Goal: Check status: Check status

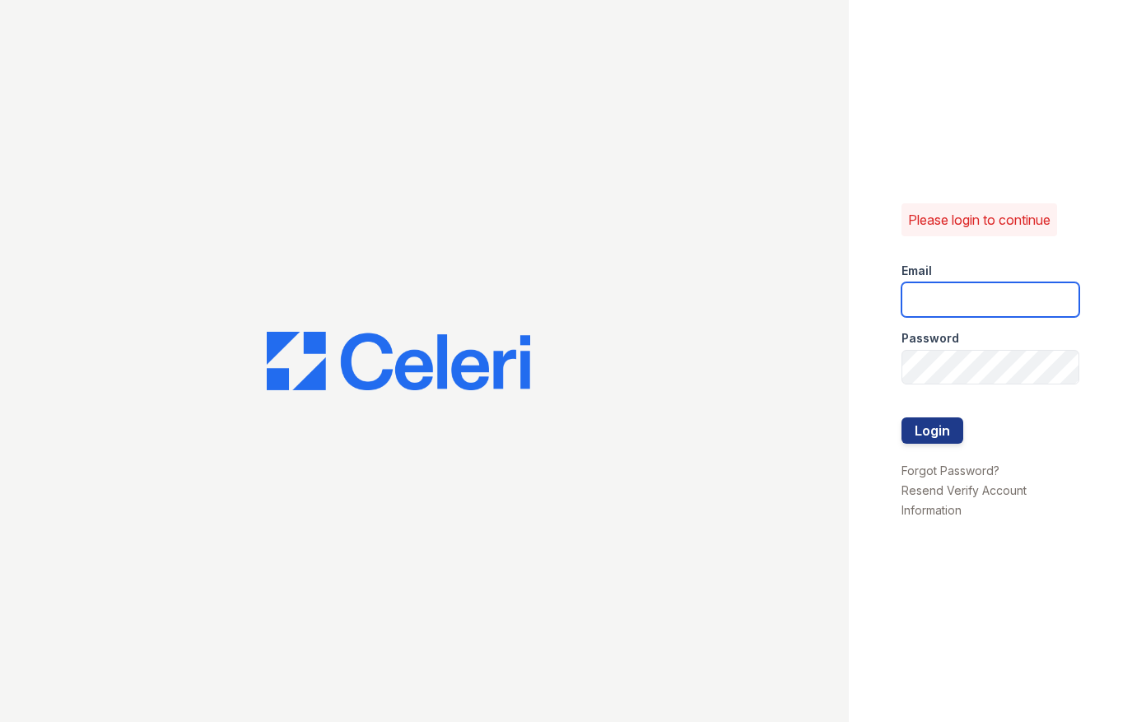
click at [959, 304] on input "email" at bounding box center [991, 299] width 178 height 35
type input "ssalazar@trinity-pm.com"
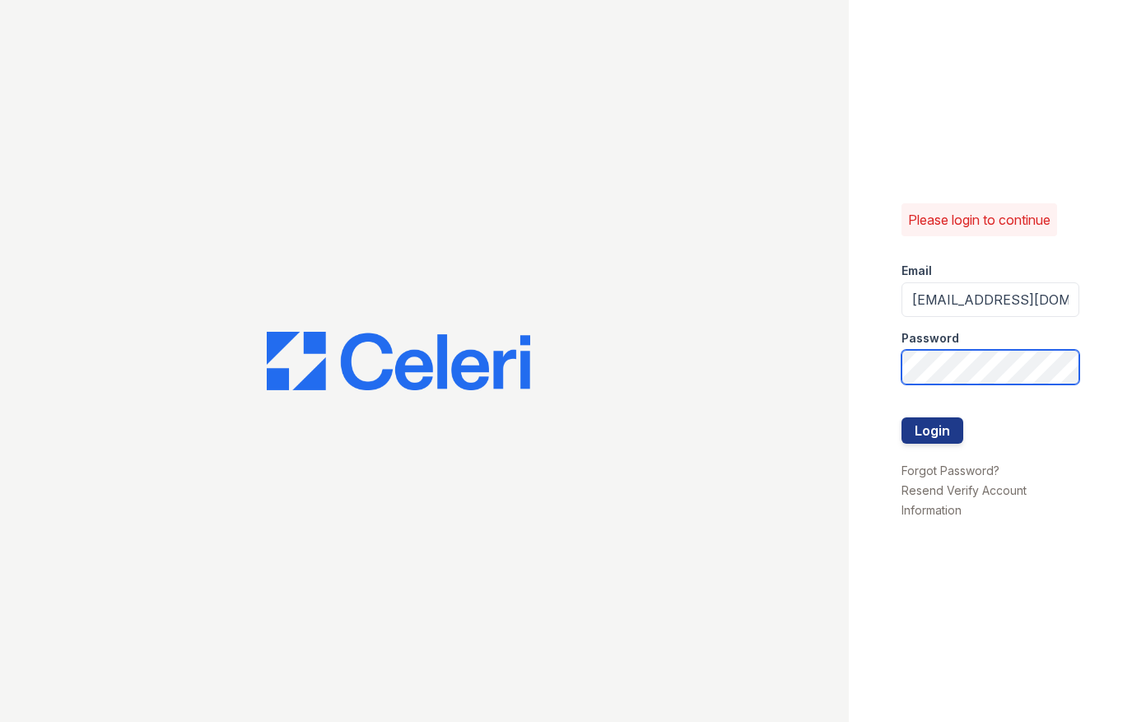
click at [902, 418] on button "Login" at bounding box center [933, 431] width 62 height 26
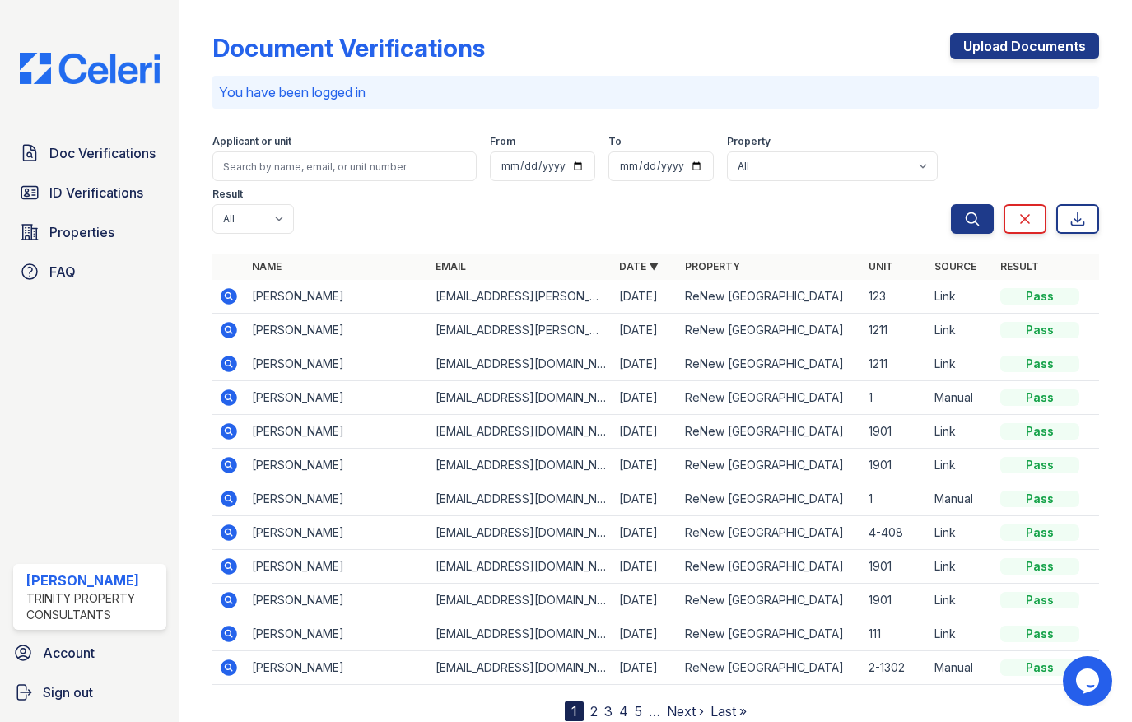
click at [222, 292] on icon at bounding box center [229, 297] width 20 height 20
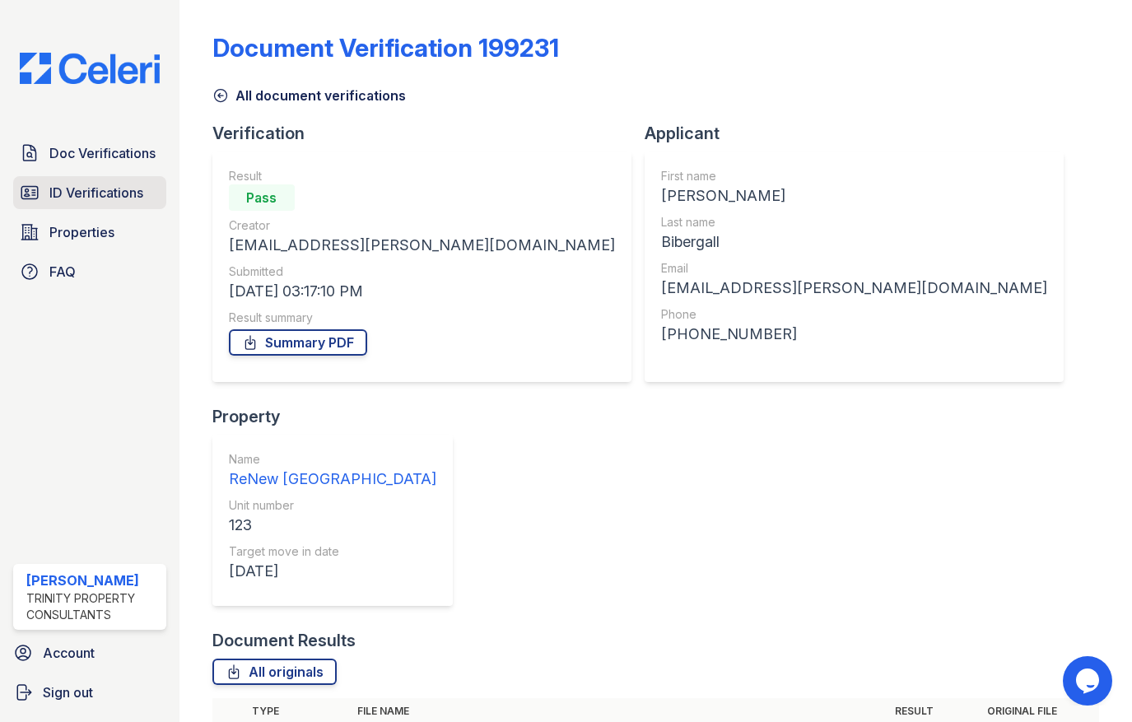
click at [72, 197] on span "ID Verifications" at bounding box center [96, 193] width 94 height 20
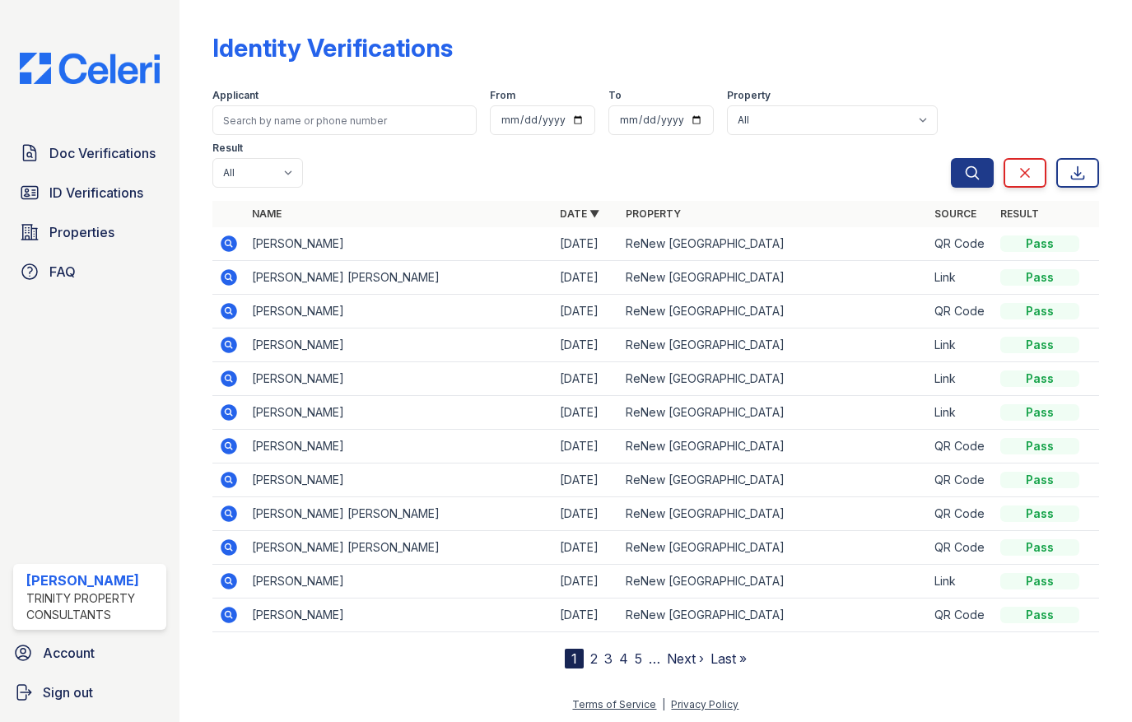
click at [227, 343] on icon at bounding box center [228, 344] width 4 height 4
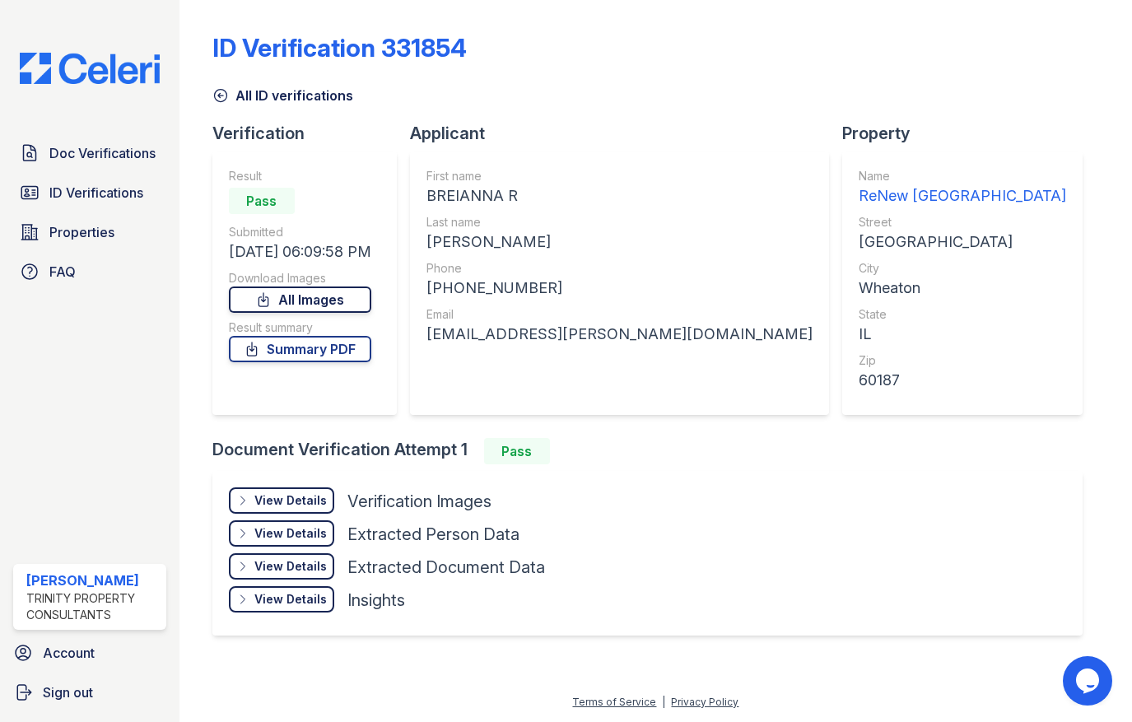
click at [278, 305] on link "All Images" at bounding box center [300, 300] width 142 height 26
click at [289, 357] on link "Summary PDF" at bounding box center [300, 349] width 142 height 26
click at [88, 201] on span "ID Verifications" at bounding box center [96, 193] width 94 height 20
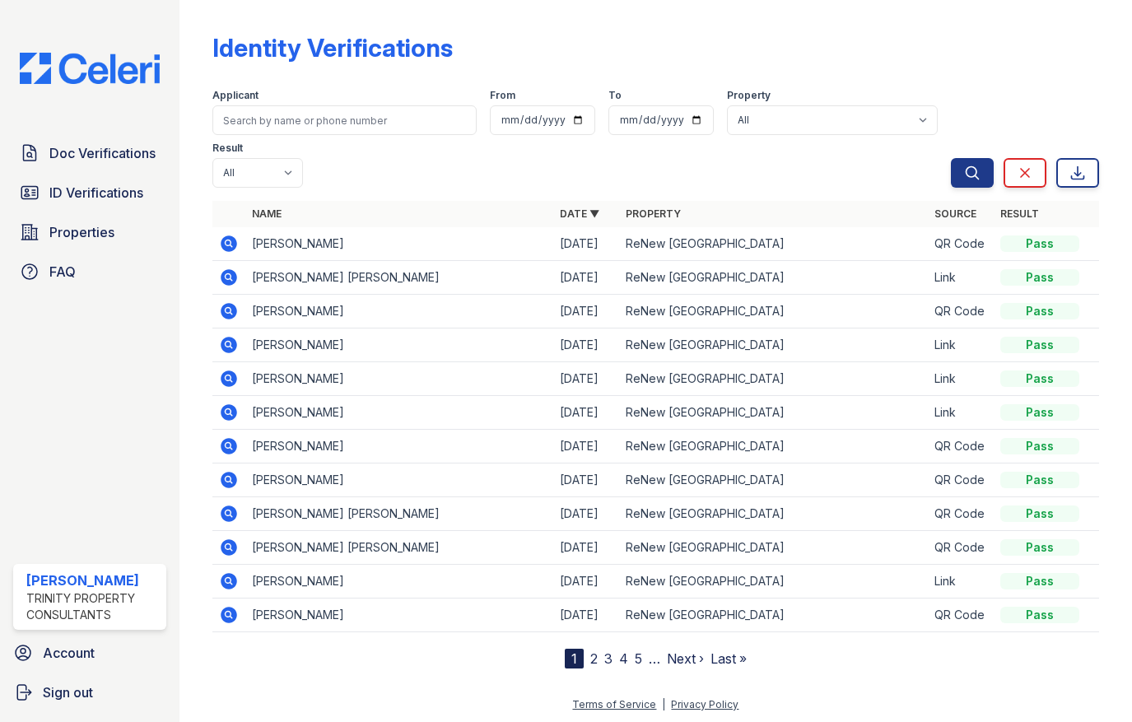
click at [221, 376] on icon at bounding box center [229, 379] width 20 height 20
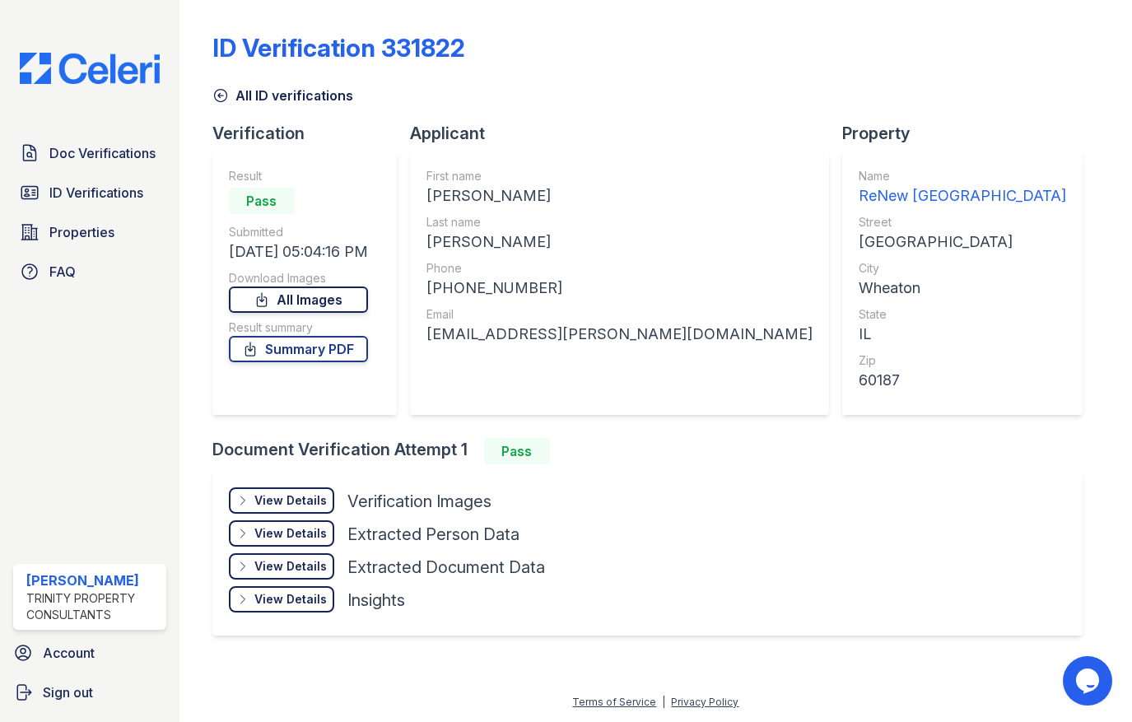
click at [270, 294] on icon at bounding box center [262, 300] width 16 height 16
click at [289, 355] on link "Summary PDF" at bounding box center [298, 349] width 139 height 26
click at [982, 460] on div "ID Verification 331822 All ID verifications Verification Result Pass Submitted …" at bounding box center [655, 333] width 887 height 652
click at [1015, 298] on div "ID Verification 331822 All ID verifications Verification Result Pass Submitted …" at bounding box center [655, 333] width 887 height 652
click at [329, 306] on link "All Images" at bounding box center [298, 300] width 139 height 26
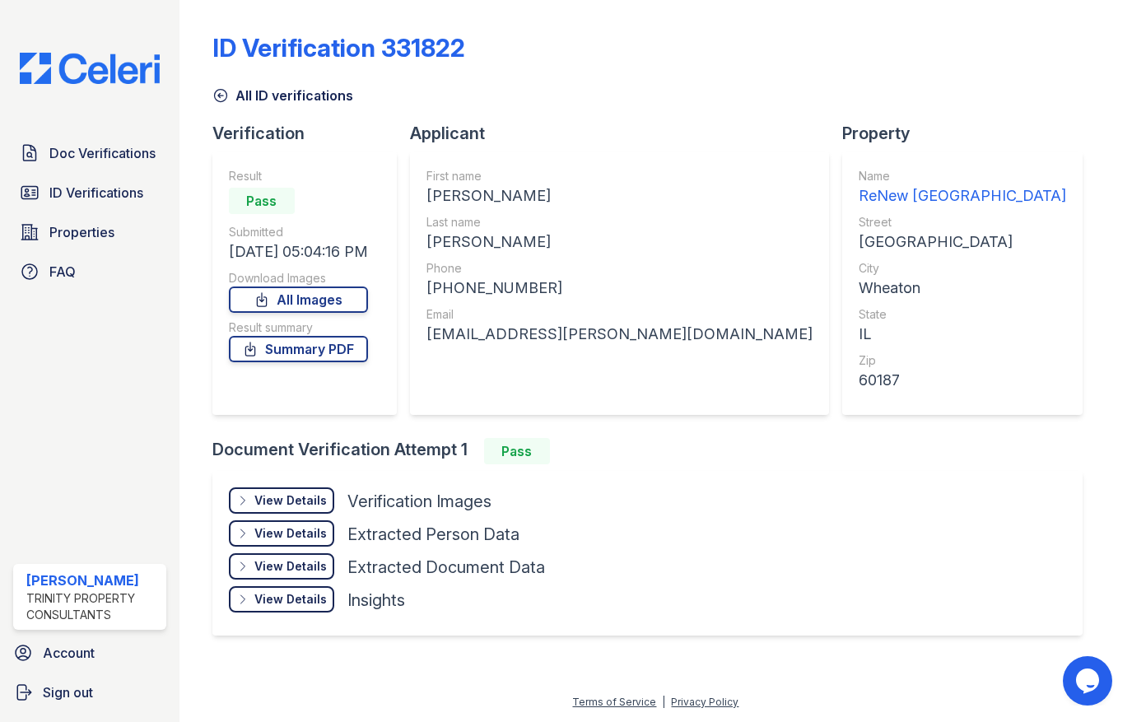
click at [1076, 534] on div "ID Verification 331822 All ID verifications Verification Result Pass Submitted …" at bounding box center [655, 333] width 887 height 652
click at [226, 98] on icon at bounding box center [220, 96] width 12 height 12
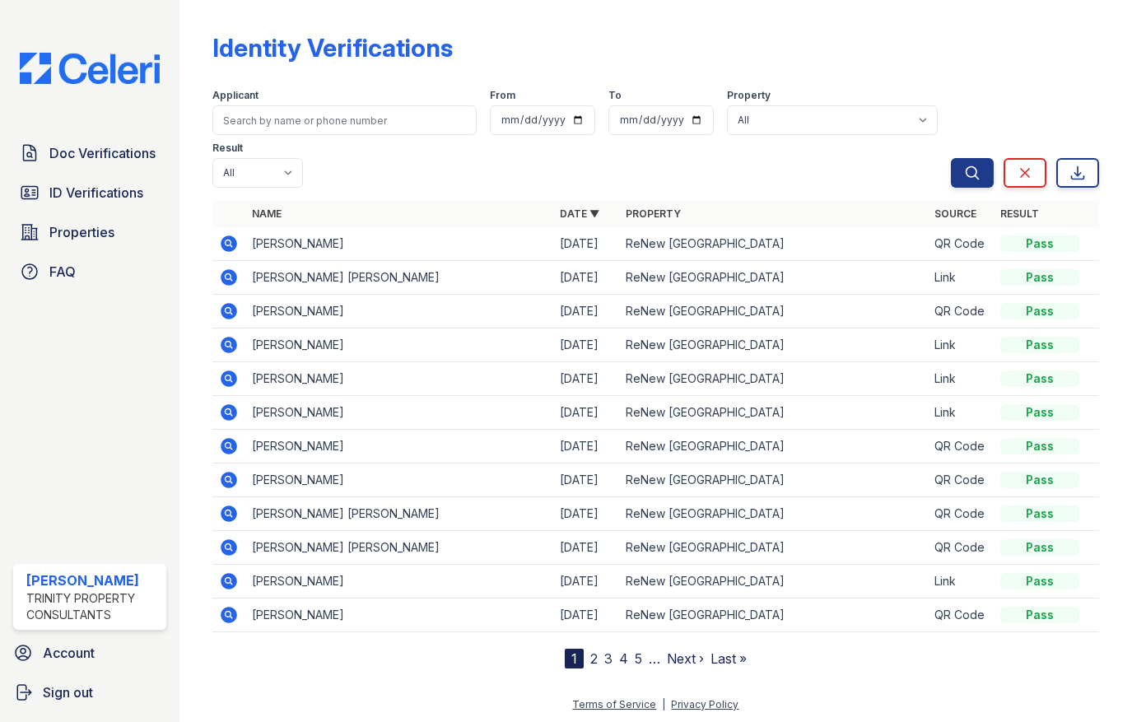
click at [228, 408] on icon at bounding box center [229, 412] width 16 height 16
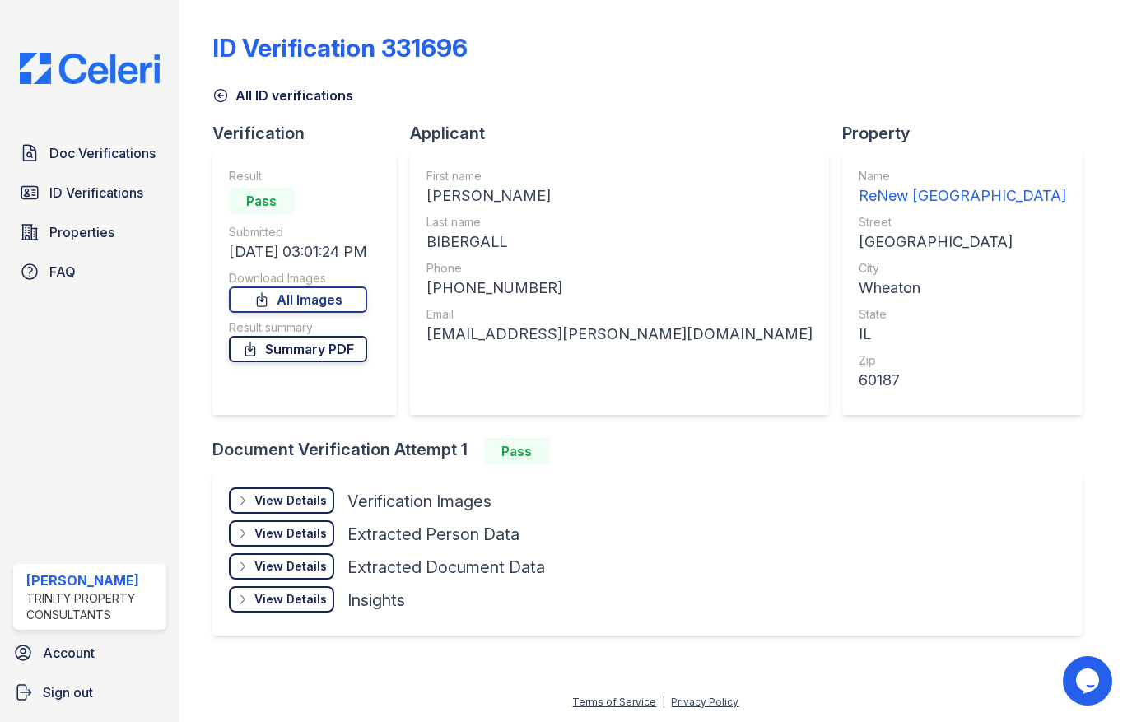
click at [320, 361] on link "Summary PDF" at bounding box center [298, 349] width 138 height 26
click at [333, 303] on link "All Images" at bounding box center [298, 300] width 138 height 26
click at [973, 121] on div "ID Verification 331696 All ID verifications Verification Result Pass Submitted …" at bounding box center [655, 333] width 887 height 652
click at [959, 169] on div "ID Verification 331696 All ID verifications Verification Result Pass Submitted …" at bounding box center [655, 333] width 887 height 652
click at [115, 145] on span "Doc Verifications" at bounding box center [102, 153] width 106 height 20
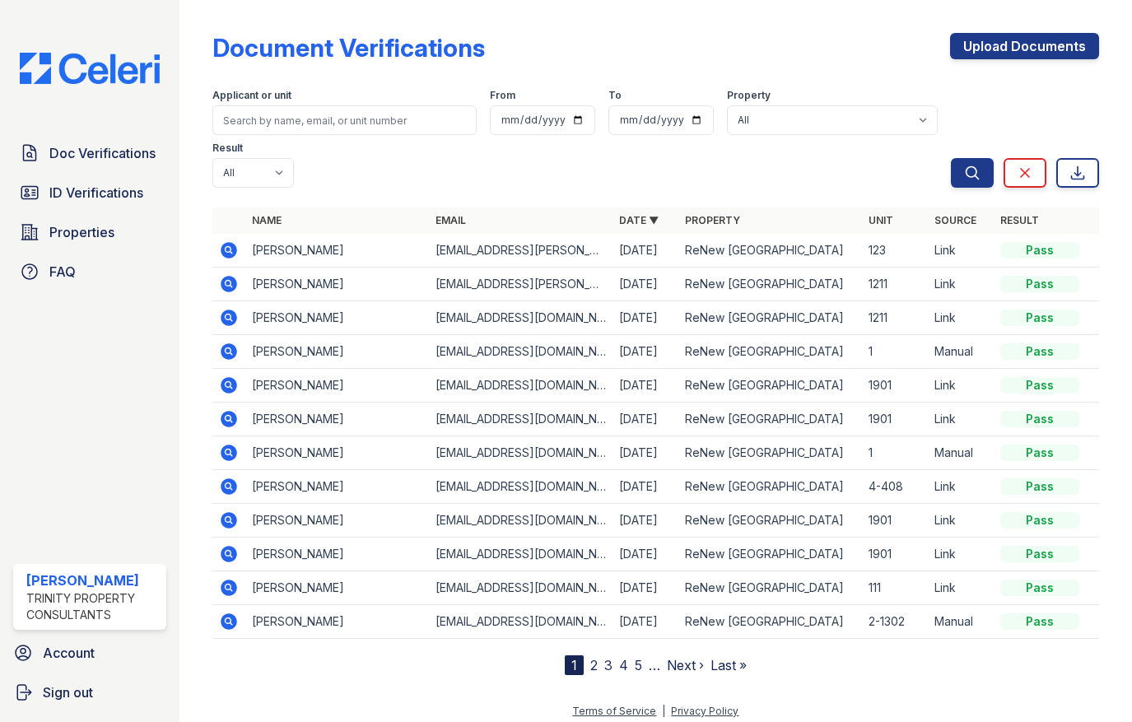
click at [231, 242] on icon at bounding box center [229, 250] width 16 height 16
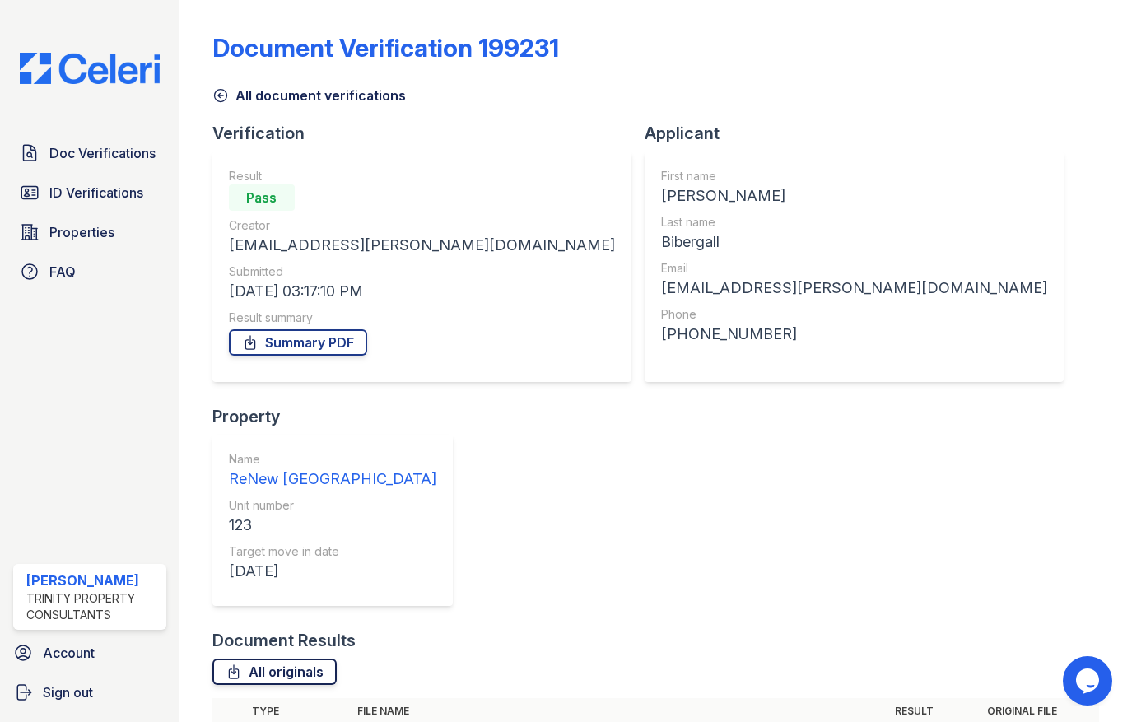
click at [293, 659] on link "All originals" at bounding box center [274, 672] width 124 height 26
click at [307, 340] on link "Summary PDF" at bounding box center [298, 342] width 138 height 26
